Goal: Task Accomplishment & Management: Complete application form

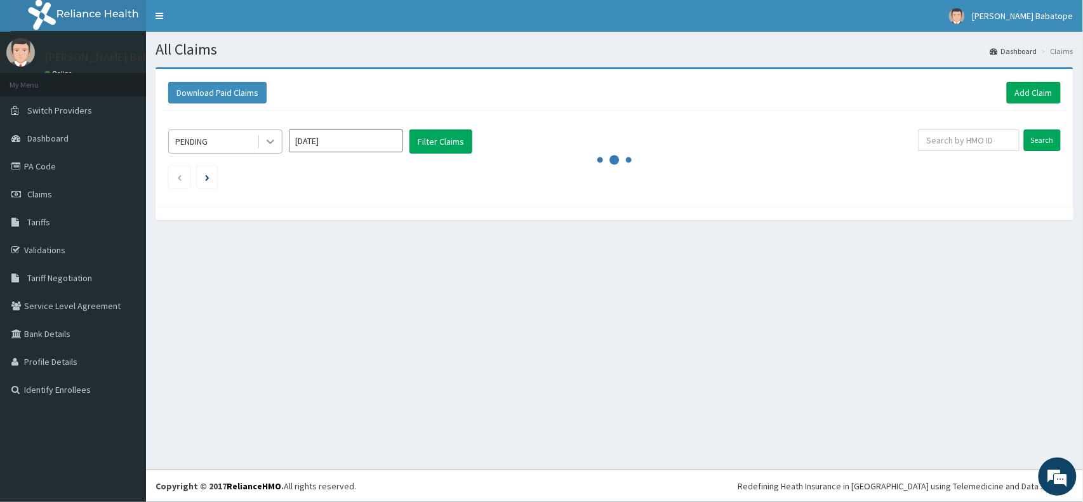
click at [265, 143] on icon at bounding box center [270, 141] width 13 height 13
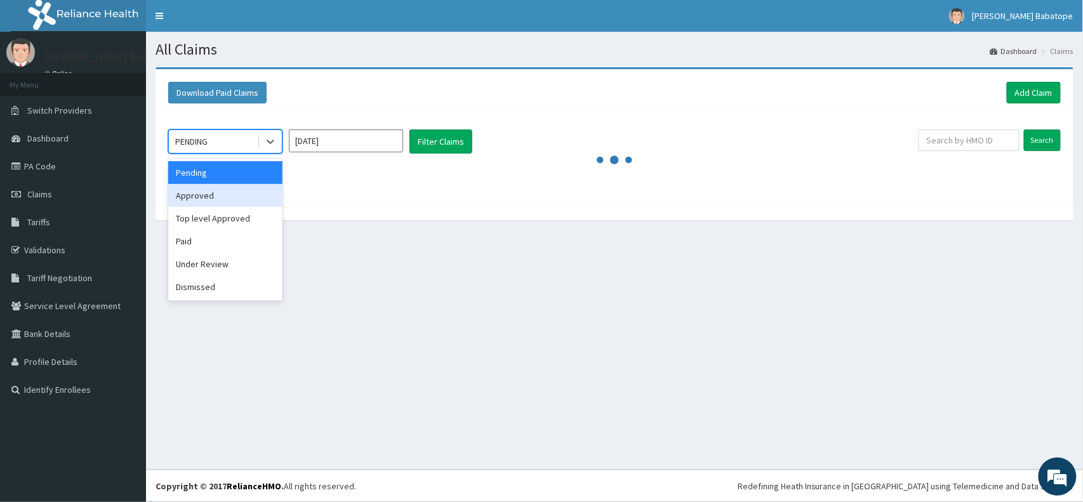
click at [239, 196] on div "Approved" at bounding box center [225, 195] width 114 height 23
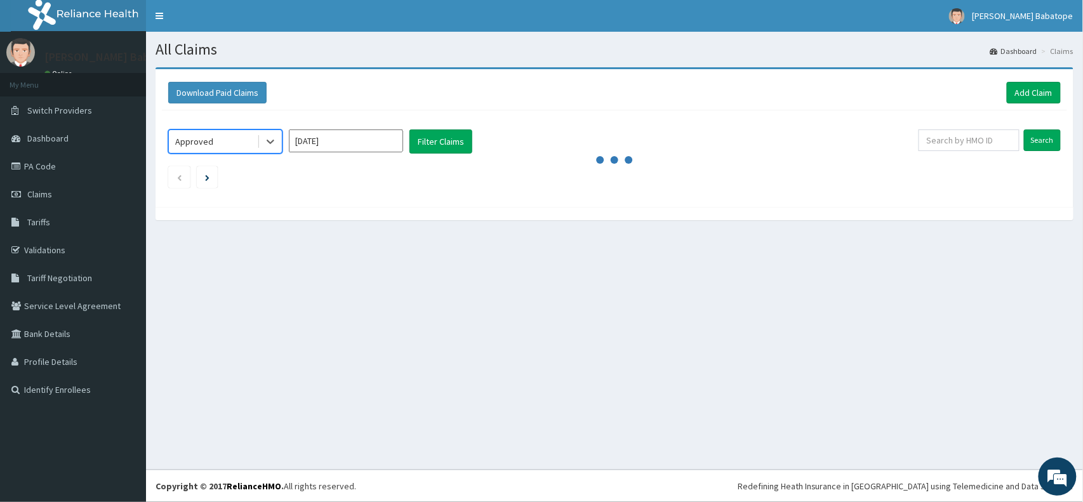
click at [349, 150] on input "Oct 2025" at bounding box center [346, 141] width 114 height 23
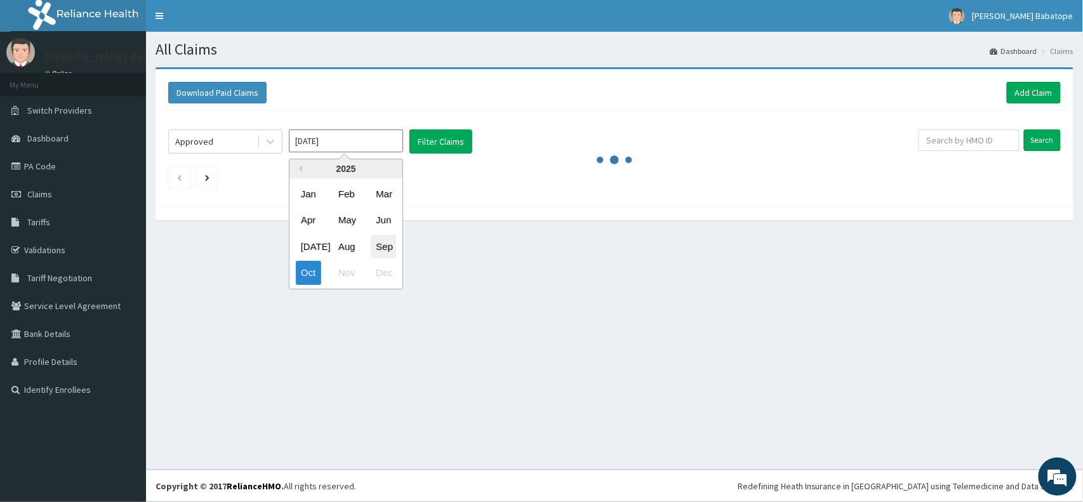
click at [391, 246] on div "Sep" at bounding box center [383, 246] width 25 height 23
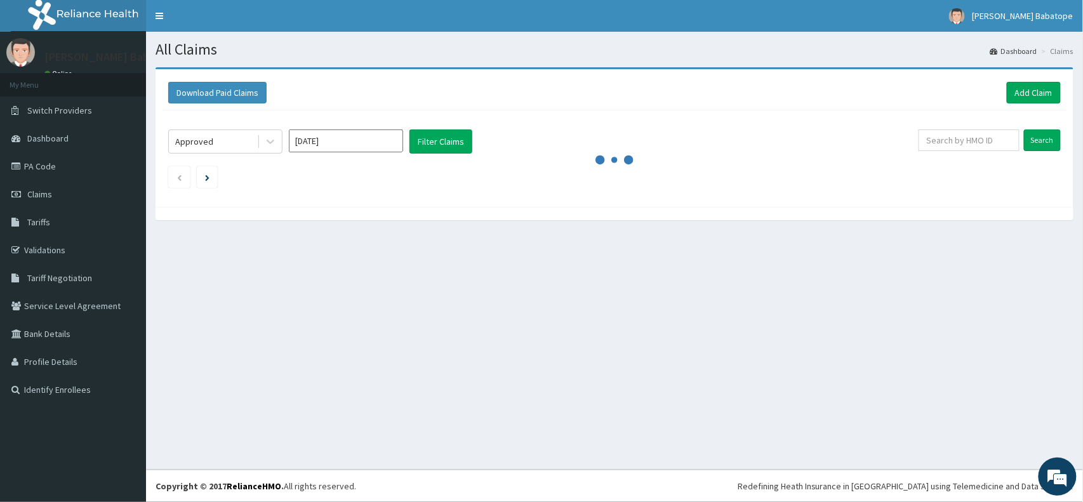
type input "Sep 2025"
click at [422, 145] on button "Filter Claims" at bounding box center [441, 142] width 63 height 24
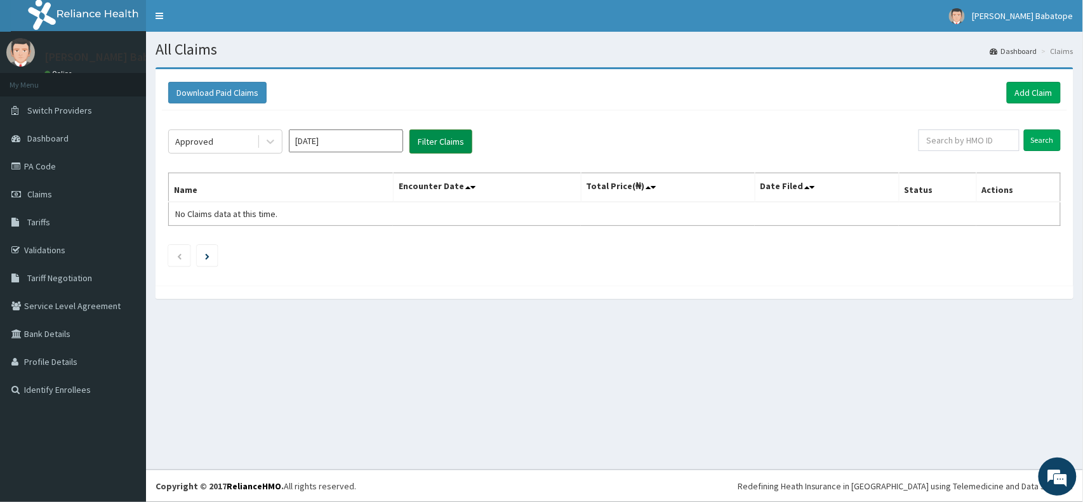
click at [422, 145] on button "Filter Claims" at bounding box center [441, 142] width 63 height 24
click at [272, 140] on icon at bounding box center [270, 141] width 13 height 13
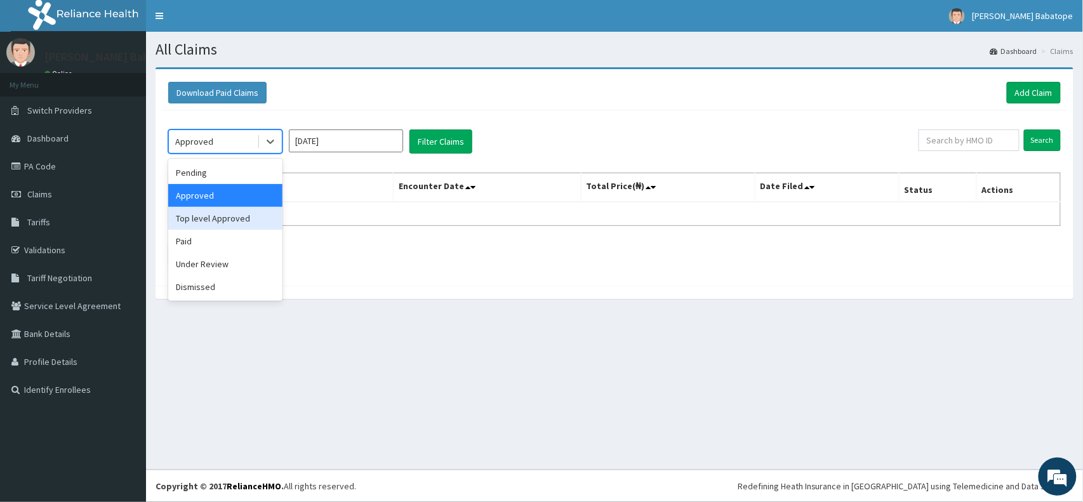
click at [229, 222] on div "Top level Approved" at bounding box center [225, 218] width 114 height 23
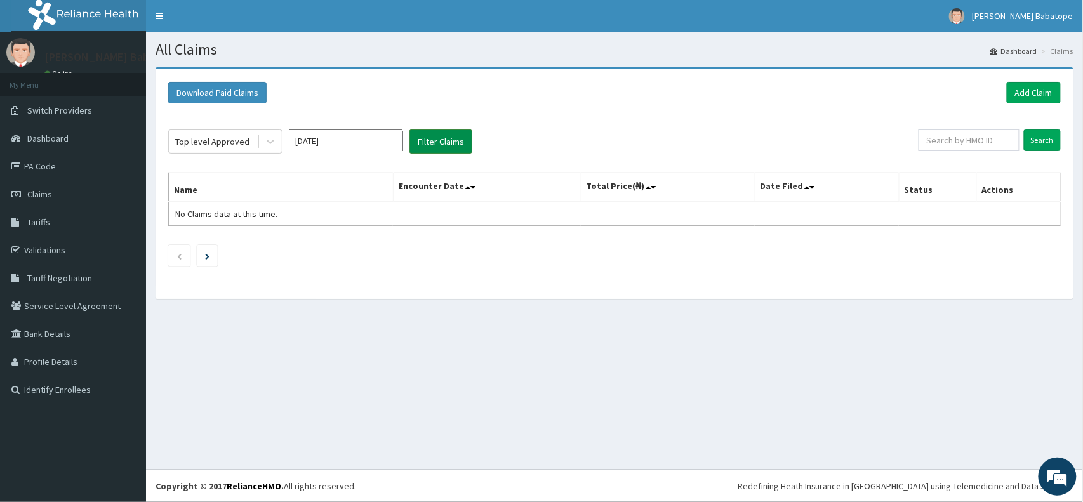
click at [423, 142] on button "Filter Claims" at bounding box center [441, 142] width 63 height 24
click at [277, 140] on div at bounding box center [270, 141] width 23 height 23
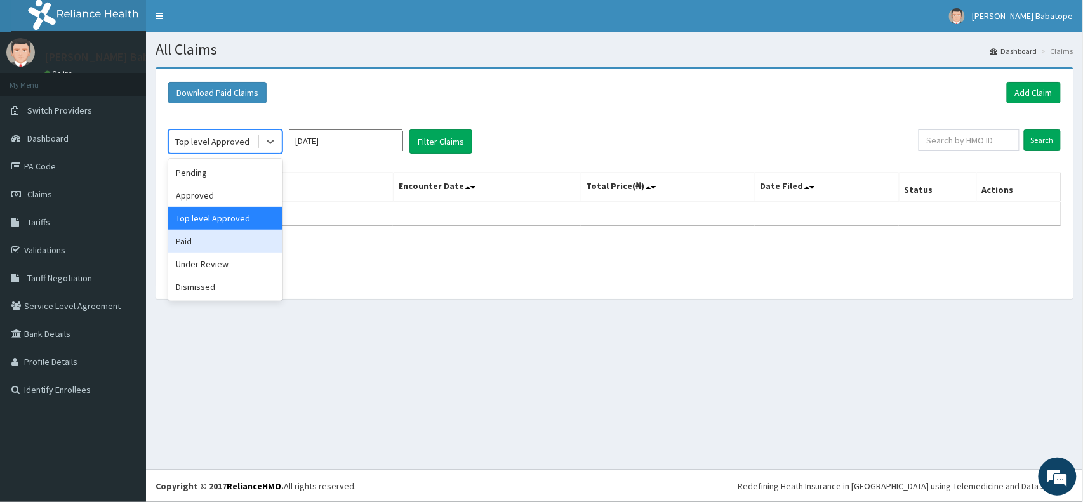
click at [254, 242] on div "Paid" at bounding box center [225, 241] width 114 height 23
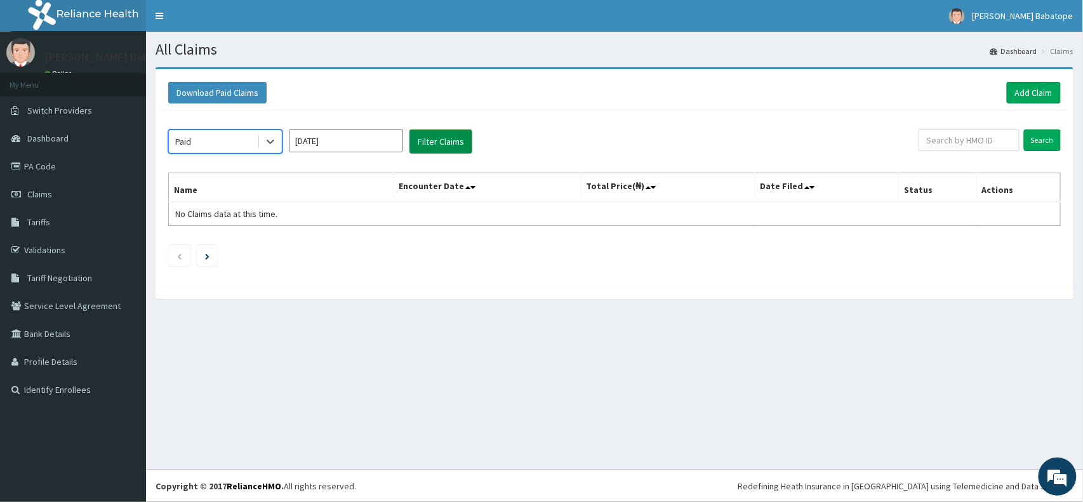
click at [447, 143] on button "Filter Claims" at bounding box center [441, 142] width 63 height 24
click at [417, 140] on button "Filter Claims" at bounding box center [441, 142] width 63 height 24
click at [275, 142] on icon at bounding box center [270, 141] width 13 height 13
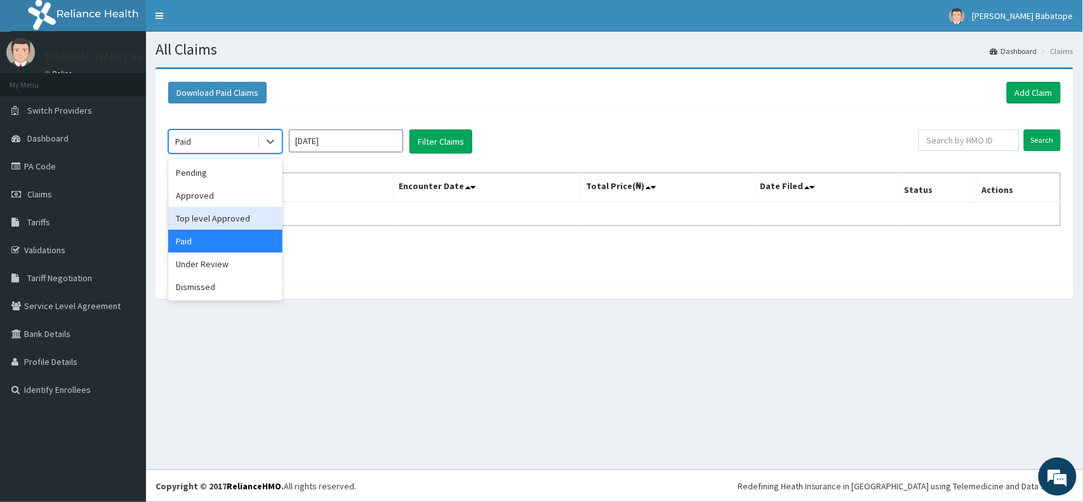
click at [250, 218] on div "Top level Approved" at bounding box center [225, 218] width 114 height 23
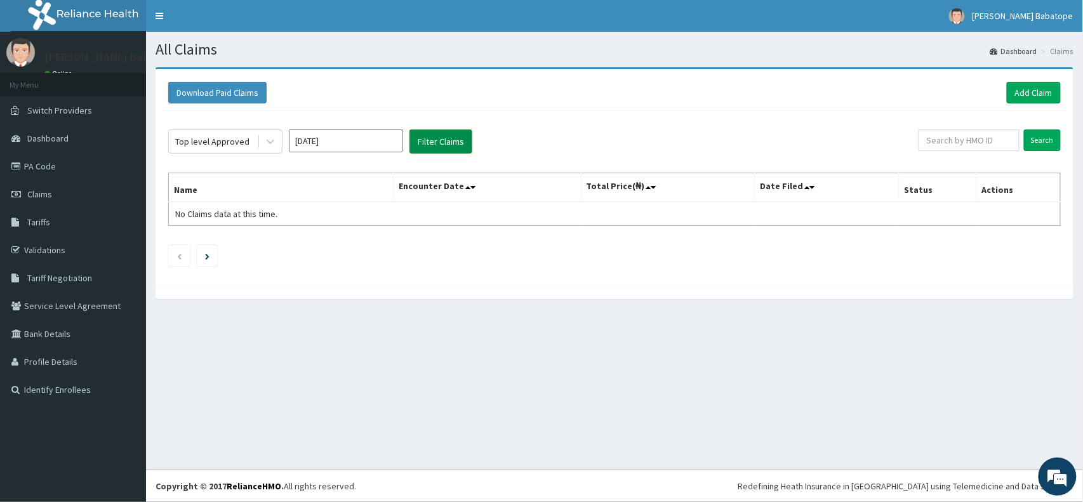
click at [432, 144] on button "Filter Claims" at bounding box center [441, 142] width 63 height 24
click at [432, 138] on button "Filter Claims" at bounding box center [441, 142] width 63 height 24
click at [51, 198] on link "Claims" at bounding box center [73, 194] width 146 height 28
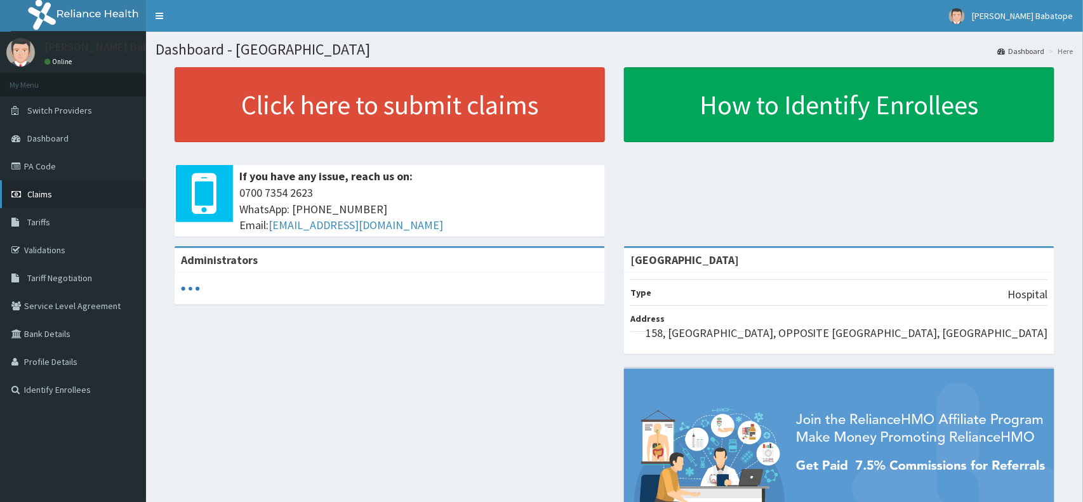
click at [43, 196] on span "Claims" at bounding box center [39, 194] width 25 height 11
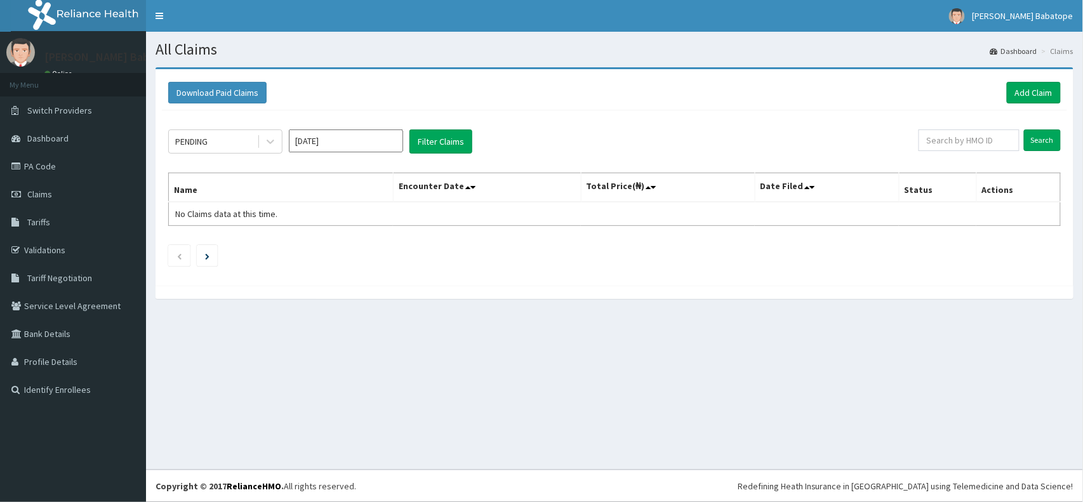
click at [268, 144] on icon at bounding box center [270, 141] width 13 height 13
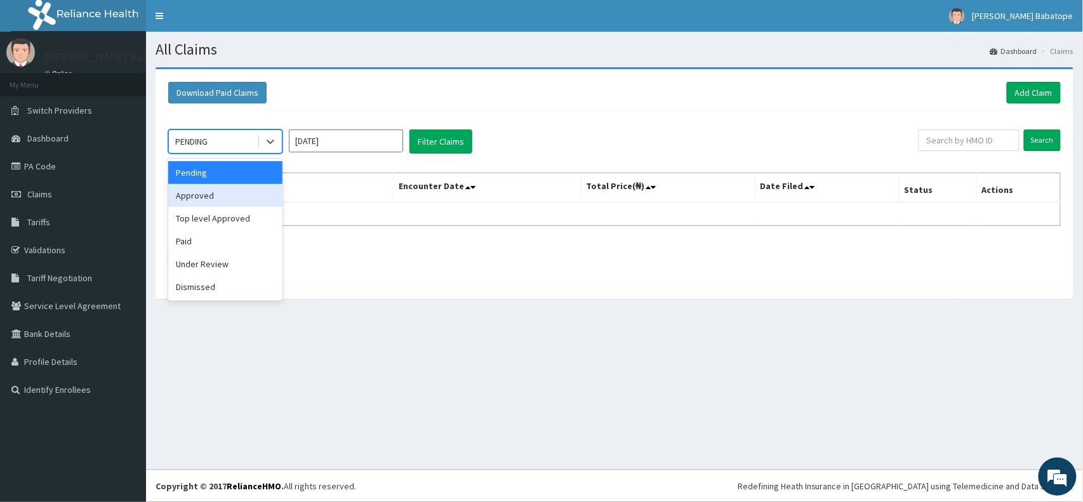
click at [262, 198] on div "Approved" at bounding box center [225, 195] width 114 height 23
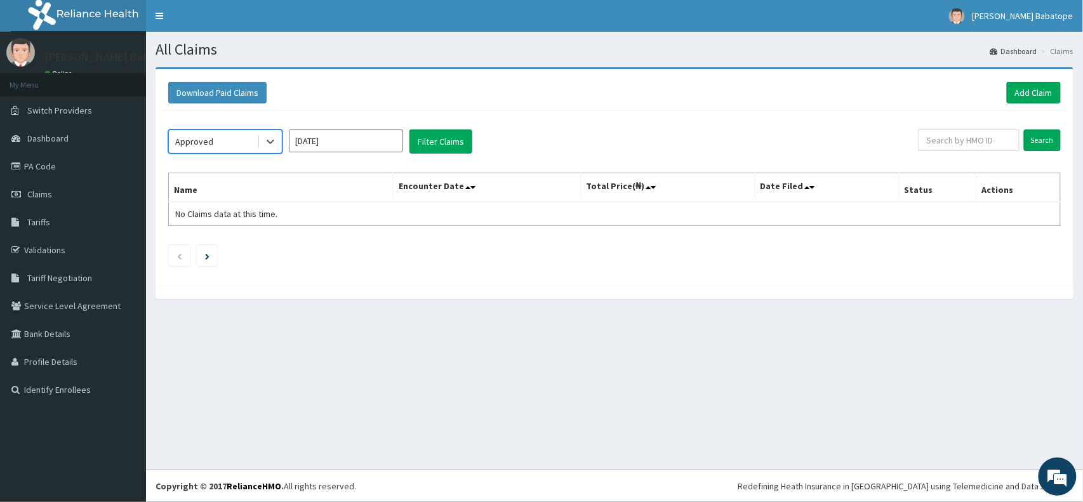
click at [297, 137] on input "Oct 2025" at bounding box center [346, 141] width 114 height 23
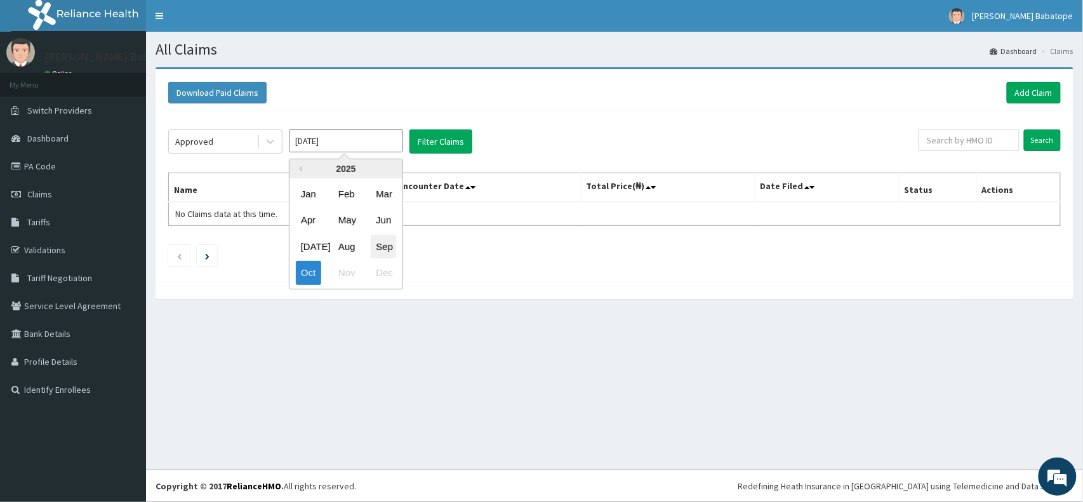
click at [391, 241] on div "Sep" at bounding box center [383, 246] width 25 height 23
type input "Sep 2025"
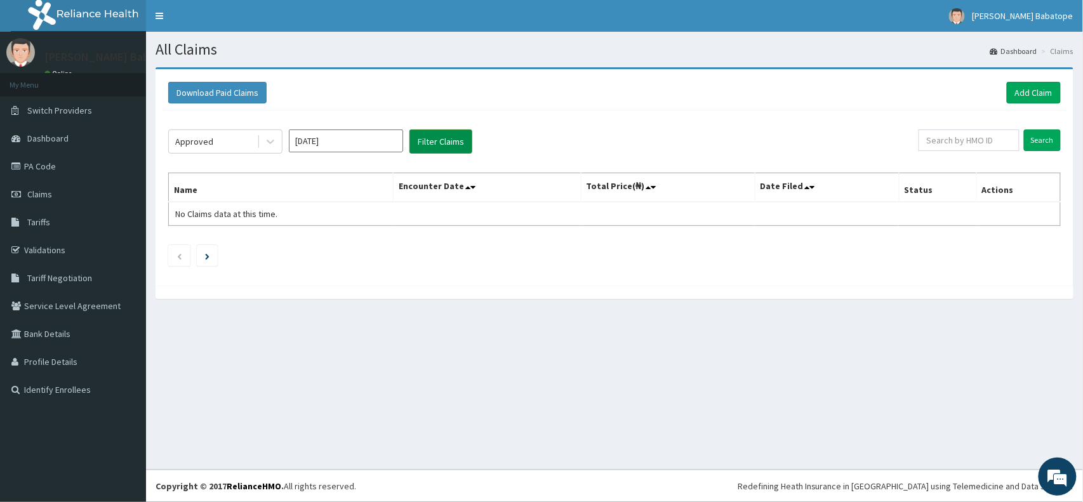
click at [432, 131] on button "Filter Claims" at bounding box center [441, 142] width 63 height 24
click at [437, 140] on button "Filter Claims" at bounding box center [441, 142] width 63 height 24
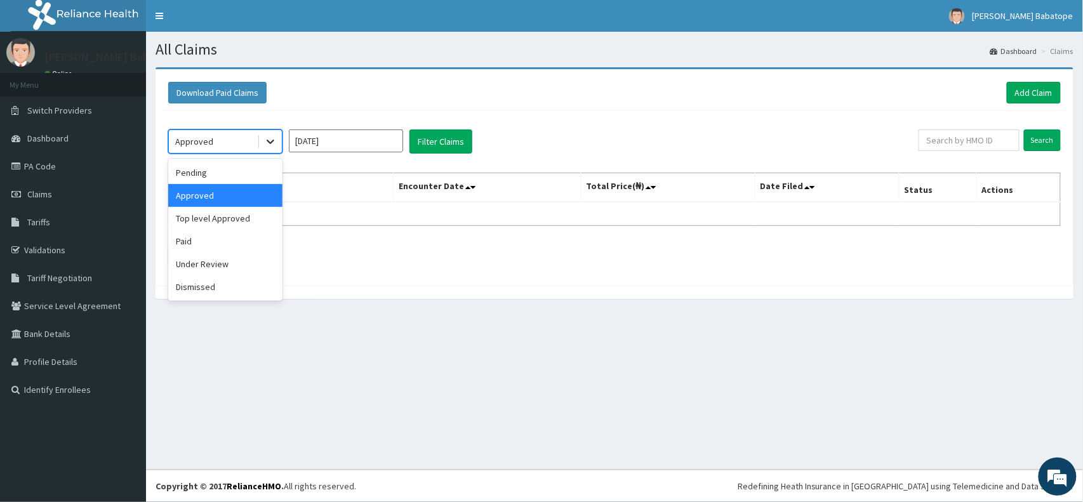
click at [278, 145] on div at bounding box center [270, 141] width 23 height 23
click at [247, 235] on div "Paid" at bounding box center [225, 241] width 114 height 23
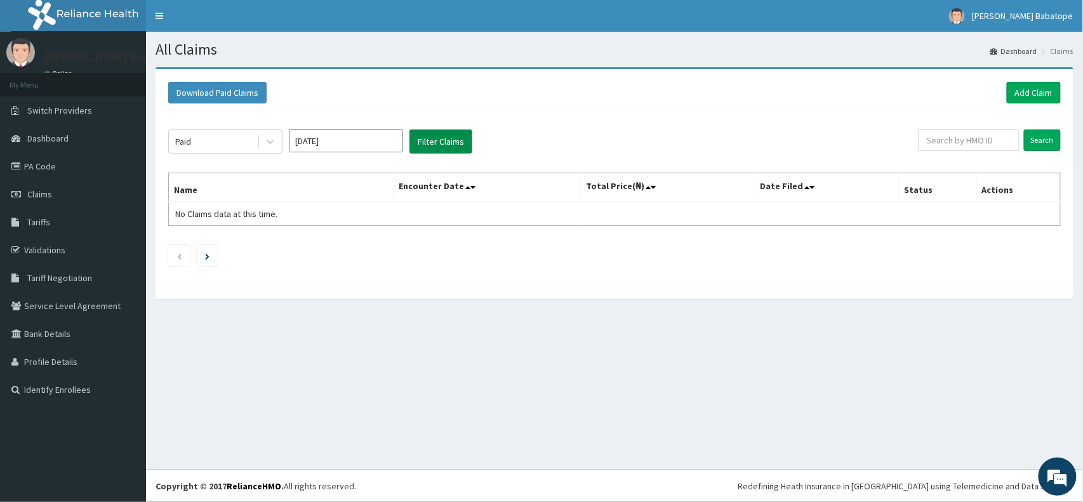
click at [422, 144] on button "Filter Claims" at bounding box center [441, 142] width 63 height 24
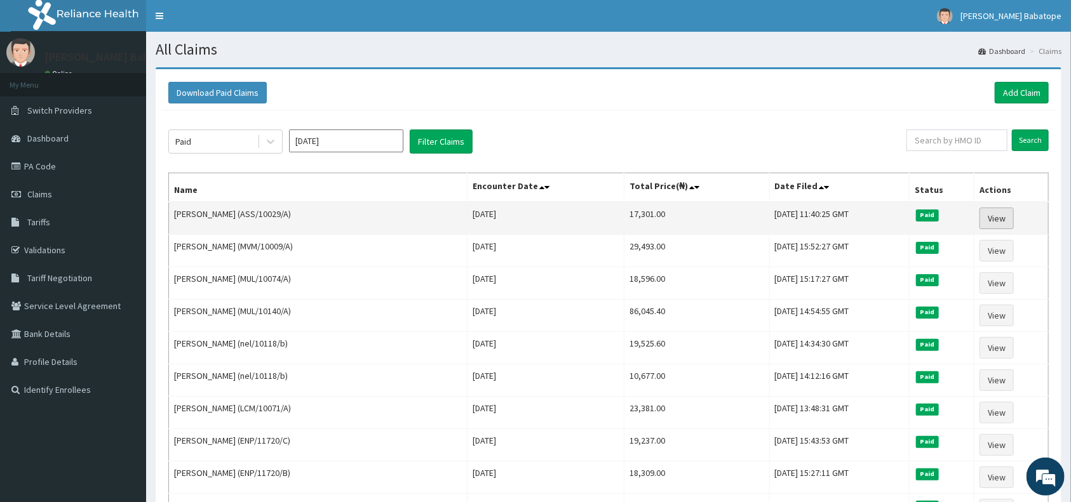
click at [996, 218] on link "View" at bounding box center [996, 219] width 34 height 22
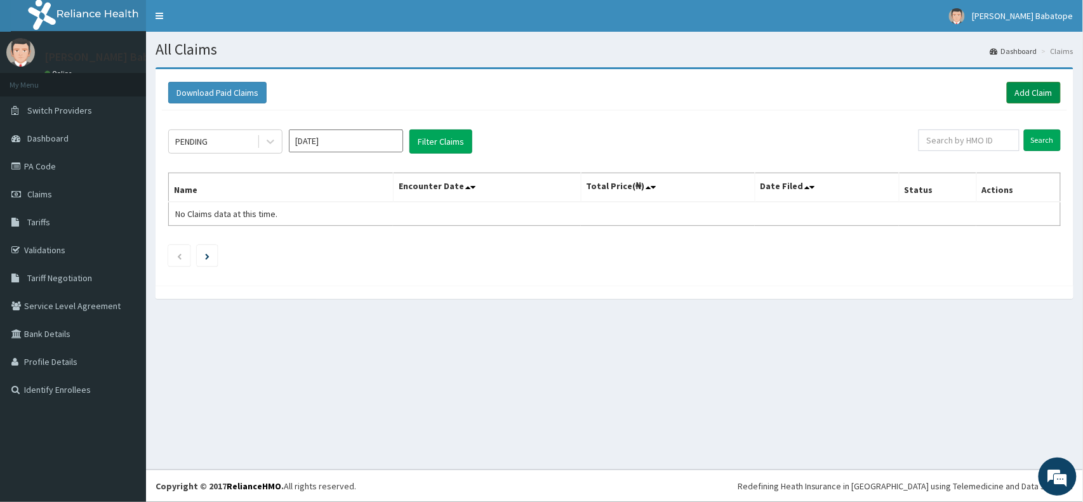
click at [1024, 90] on link "Add Claim" at bounding box center [1034, 93] width 54 height 22
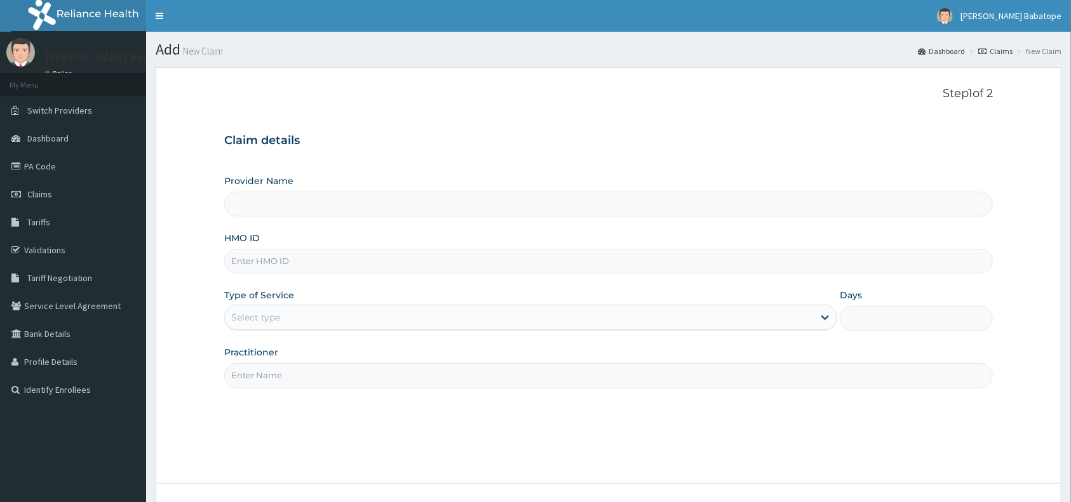
type input "[GEOGRAPHIC_DATA]"
click at [264, 262] on input "HMO ID" at bounding box center [608, 261] width 768 height 25
type input "OHT/12568/A"
click at [262, 307] on div "Select type" at bounding box center [519, 317] width 589 height 20
